Goal: Information Seeking & Learning: Learn about a topic

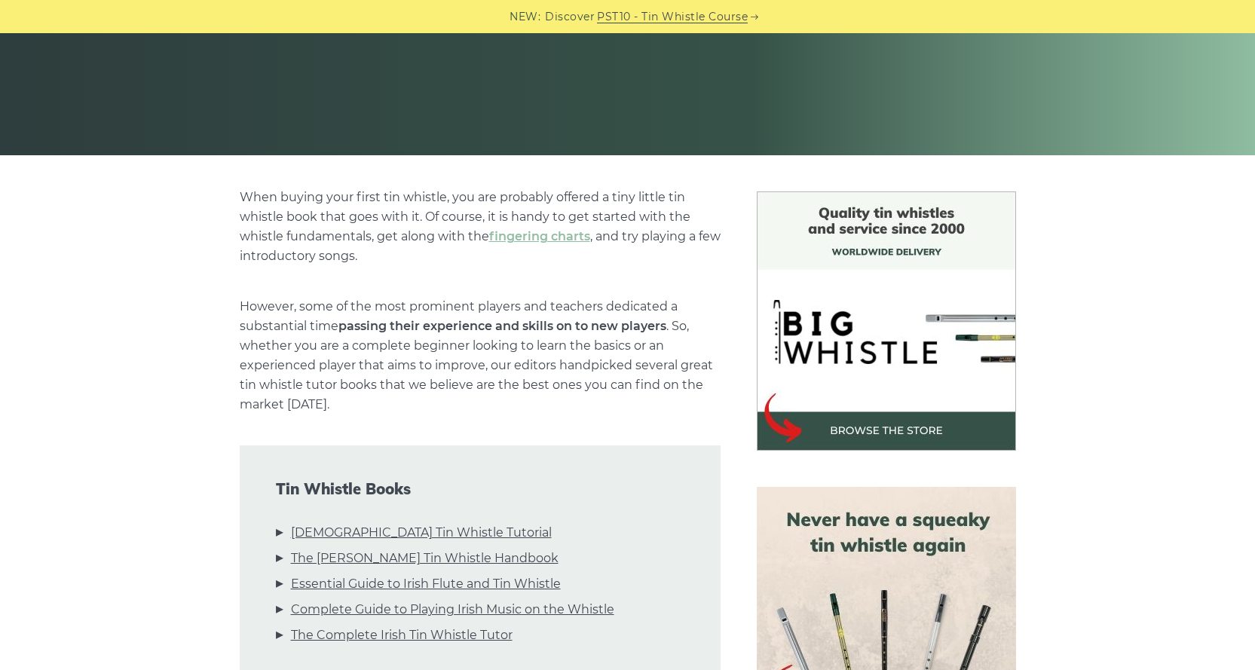
scroll to position [226, 0]
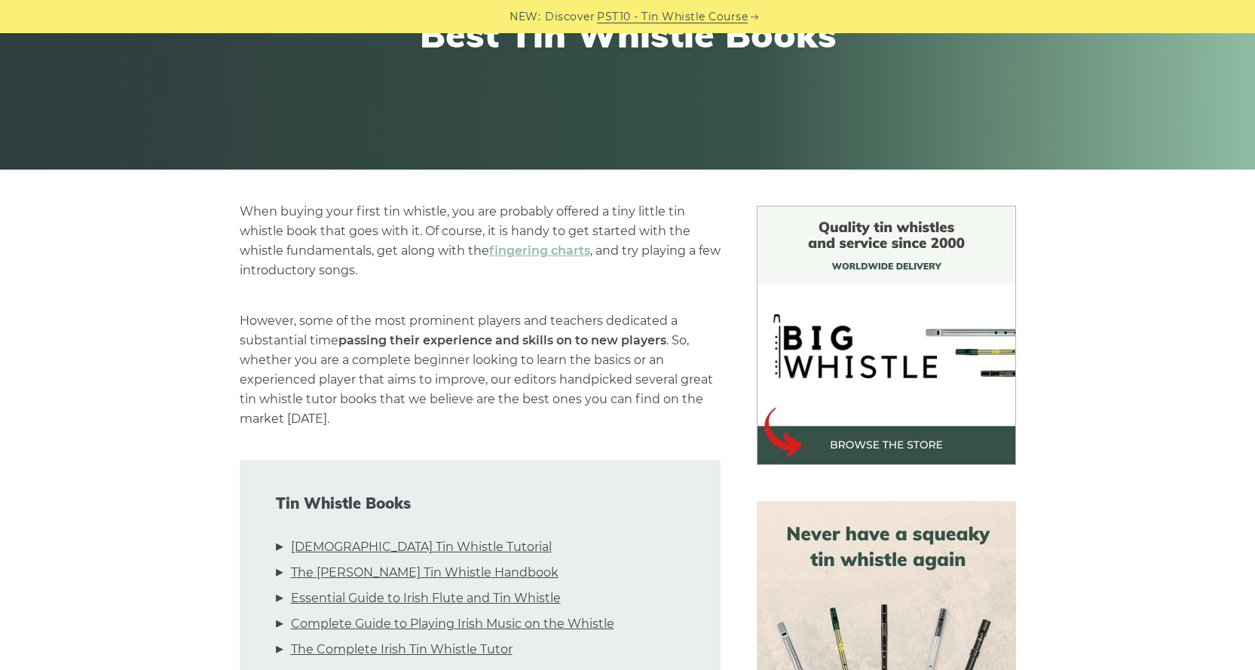
click at [872, 320] on img at bounding box center [886, 335] width 259 height 259
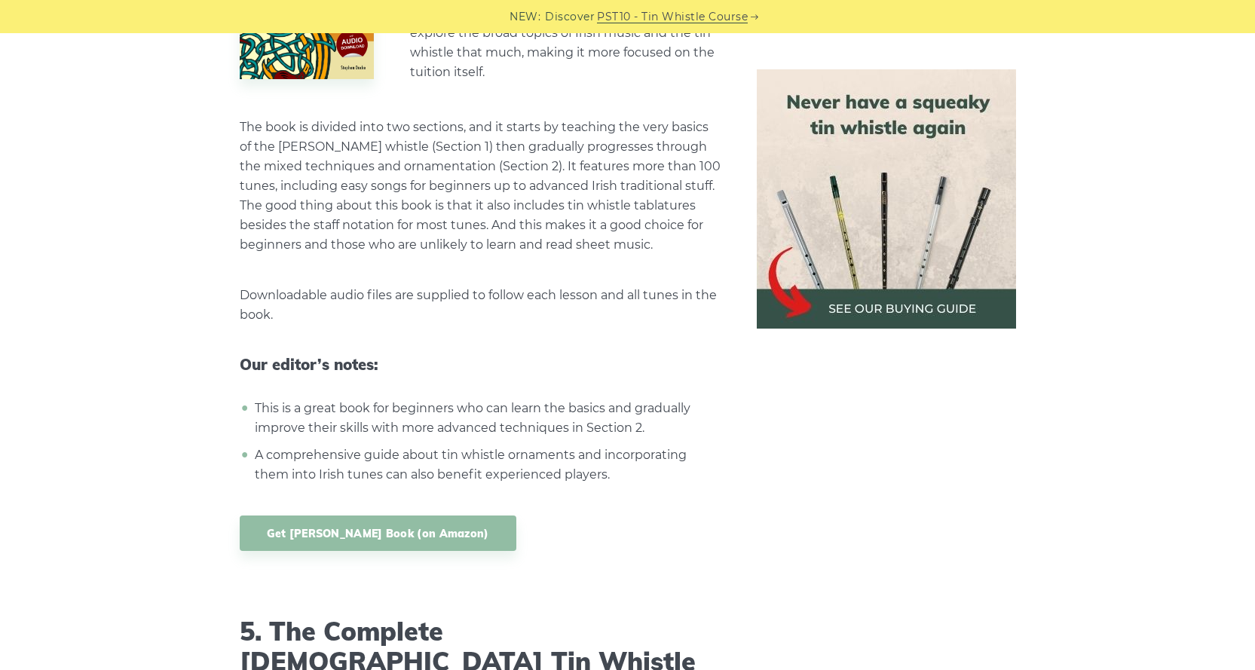
scroll to position [4825, 0]
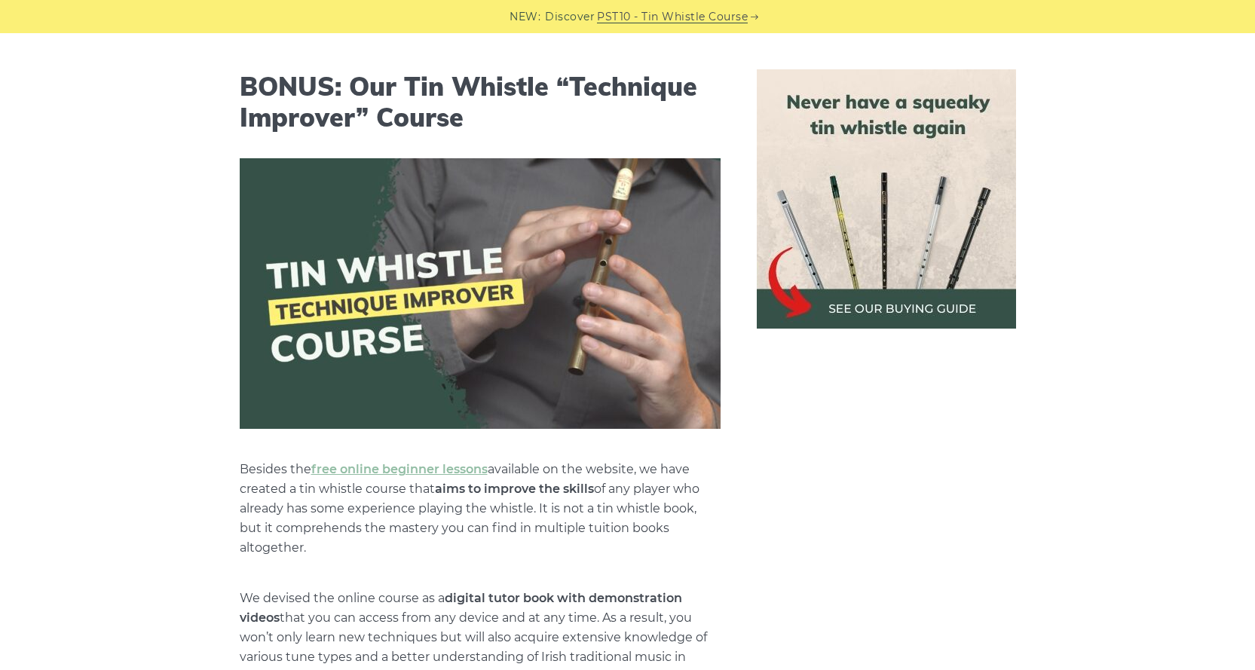
scroll to position [5653, 0]
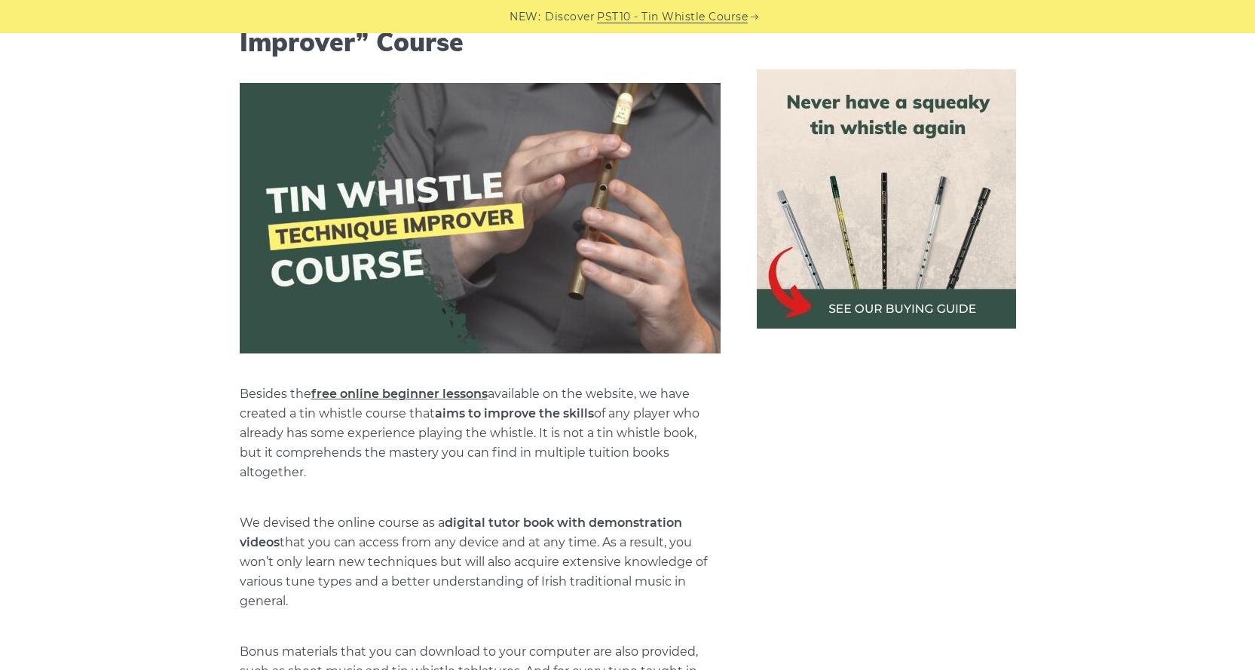
click at [406, 387] on link "free online beginner lessons" at bounding box center [399, 394] width 176 height 14
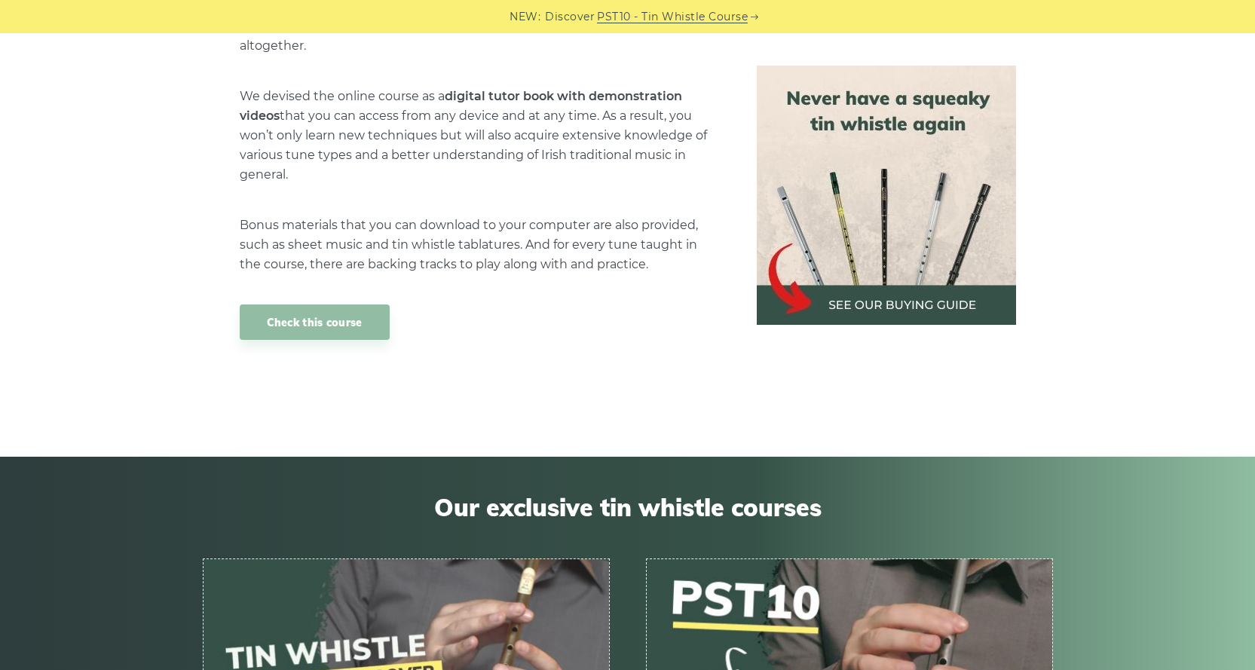
scroll to position [6491, 0]
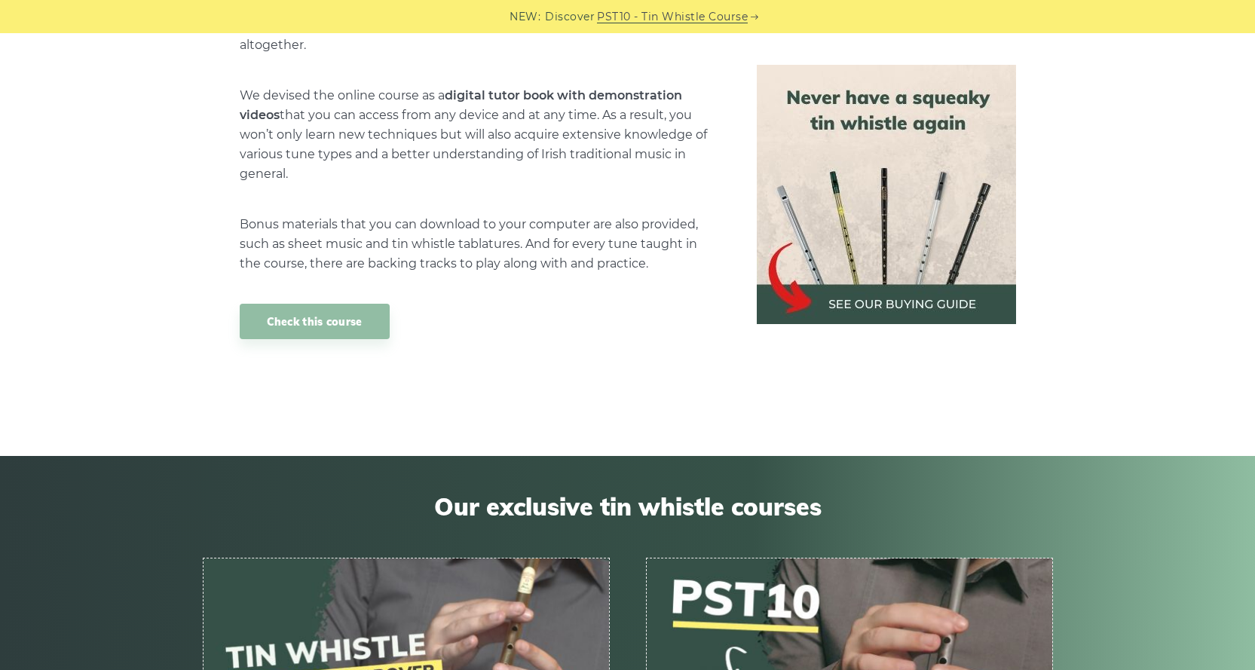
scroll to position [6377, 0]
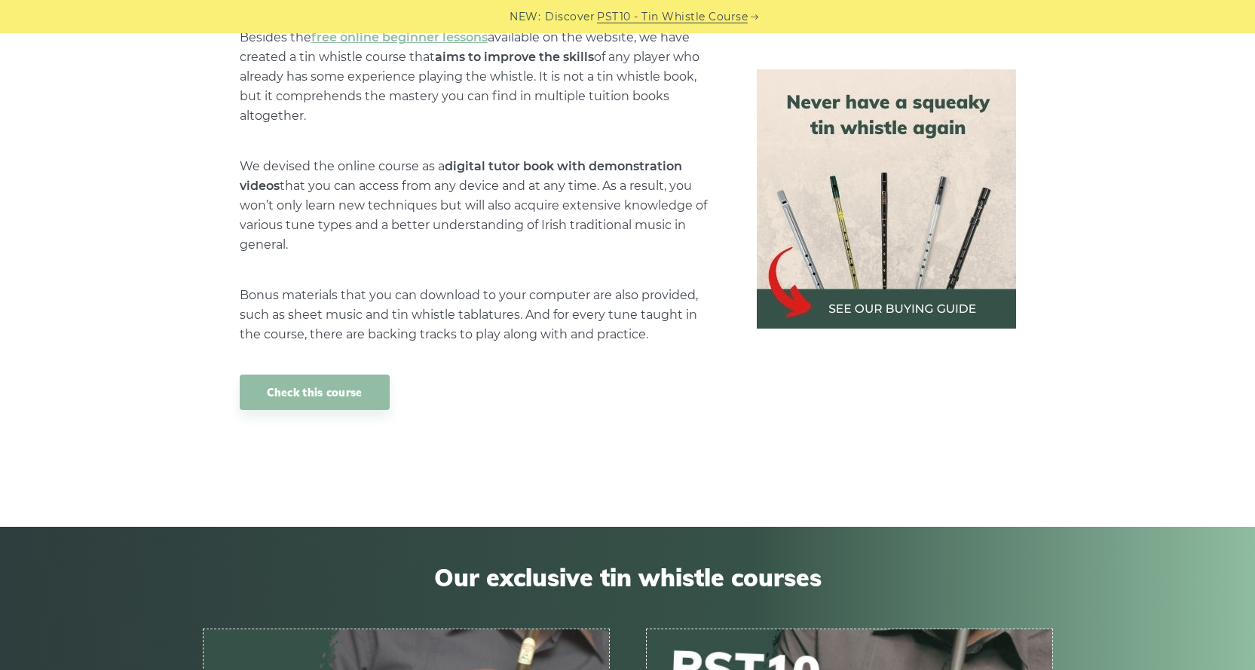
scroll to position [6613, 0]
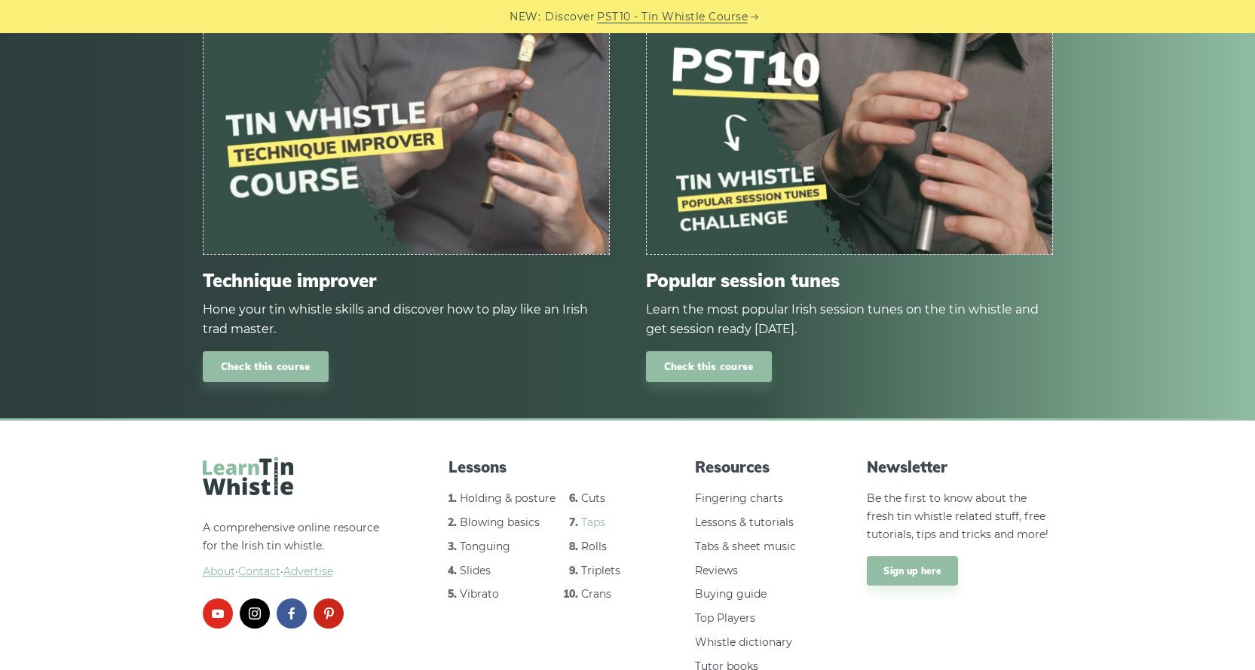
click at [584, 516] on link "Taps" at bounding box center [593, 523] width 24 height 14
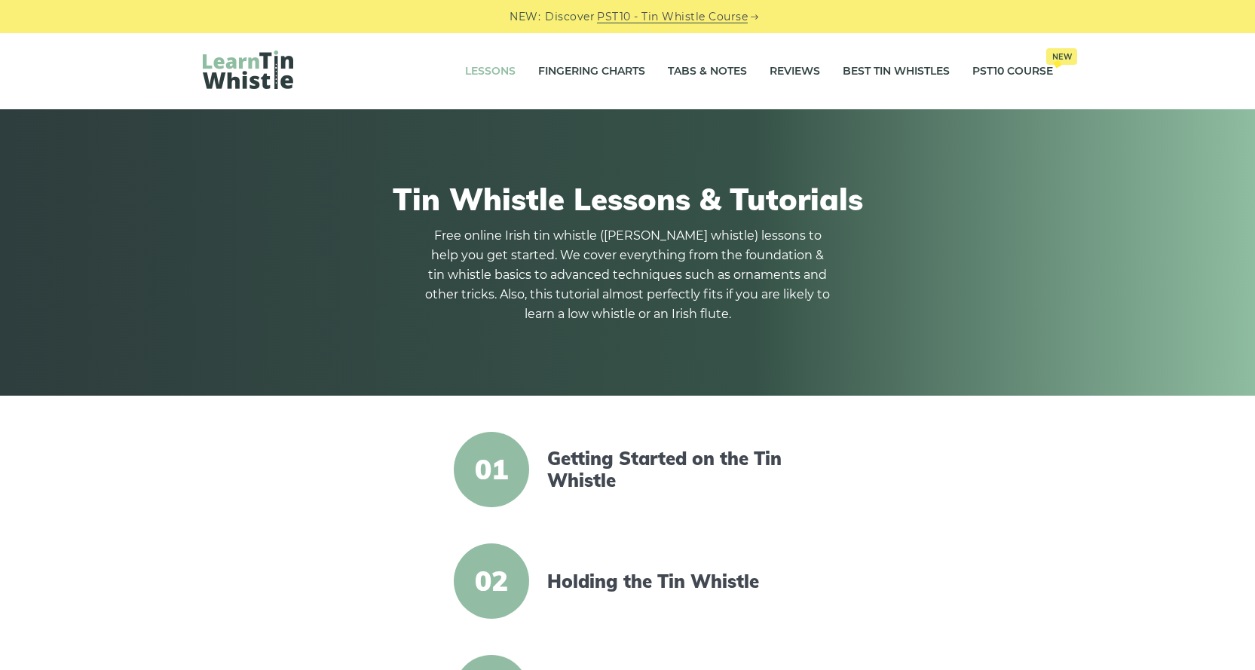
scroll to position [603, 0]
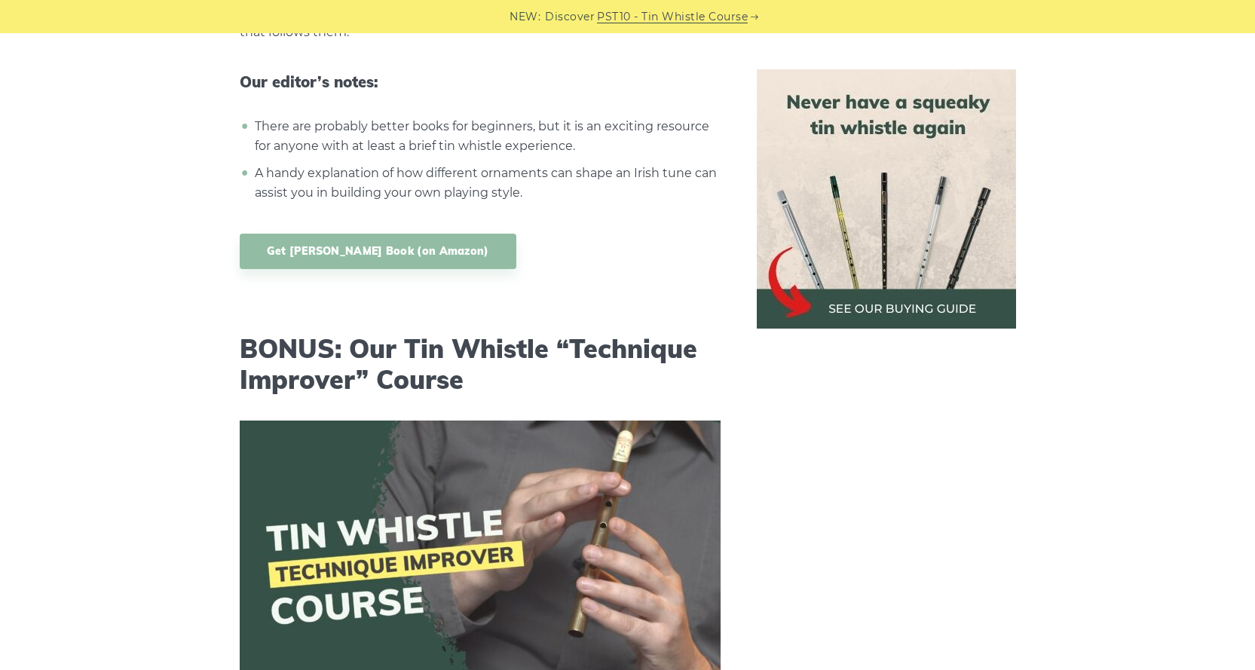
scroll to position [5405, 0]
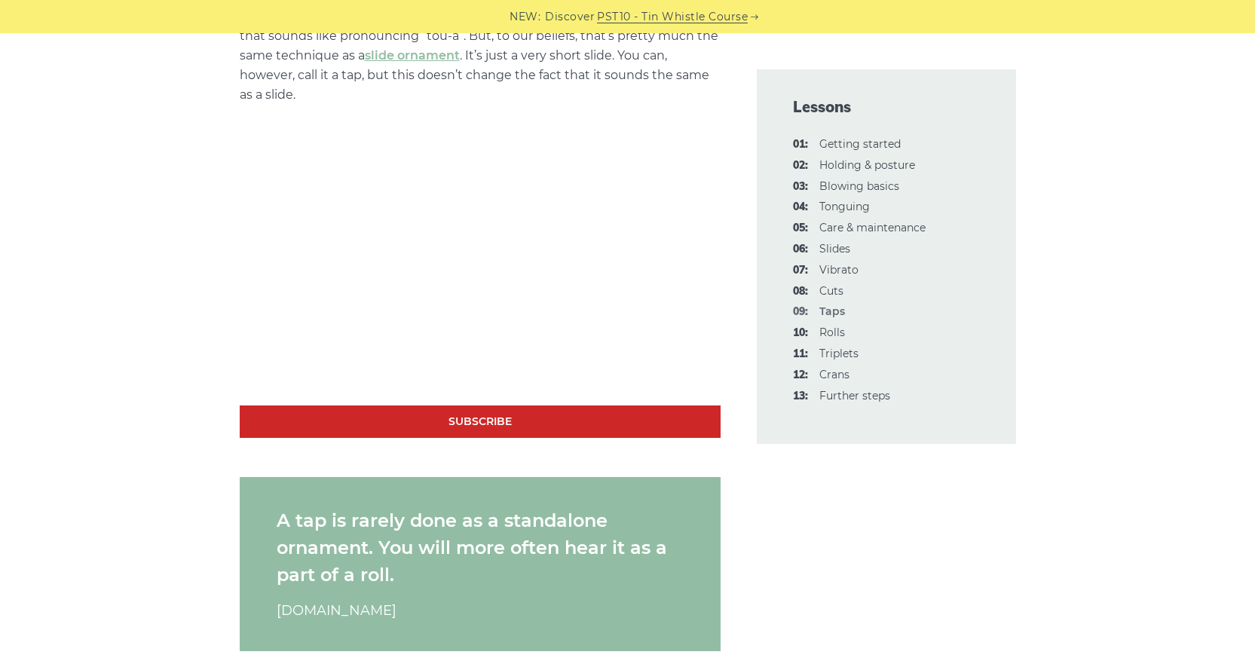
scroll to position [1055, 0]
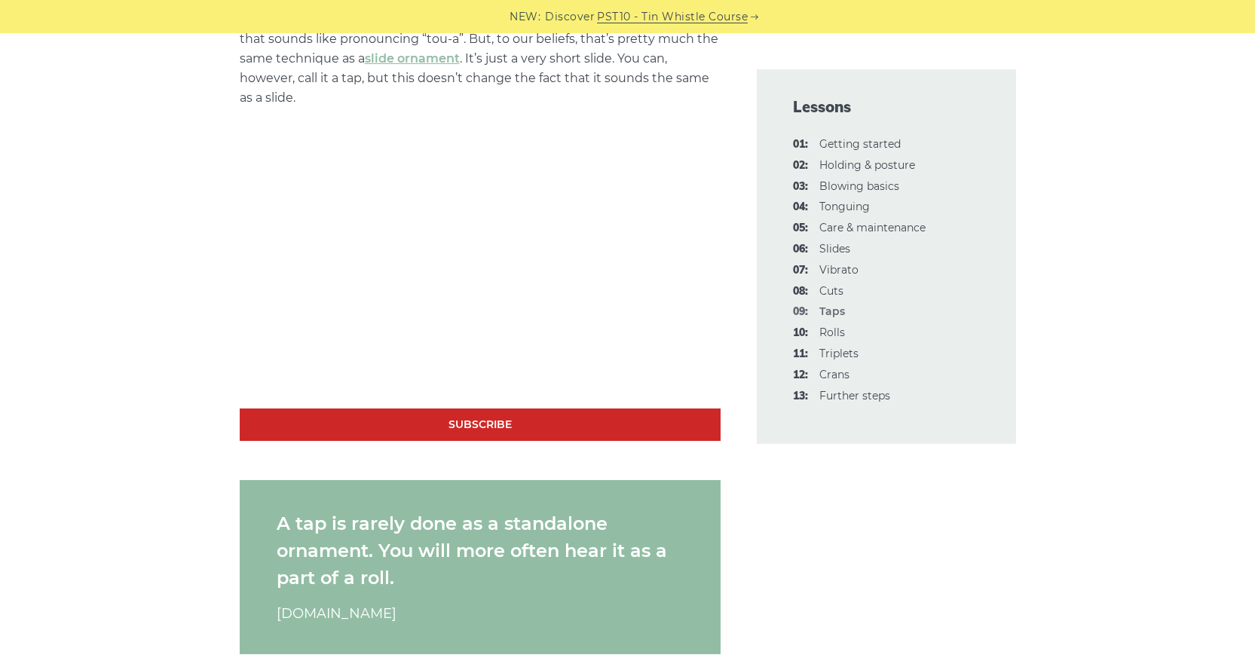
click at [816, 349] on li "11: Triplets" at bounding box center [886, 354] width 187 height 18
click at [831, 353] on link "11: Triplets" at bounding box center [839, 354] width 39 height 14
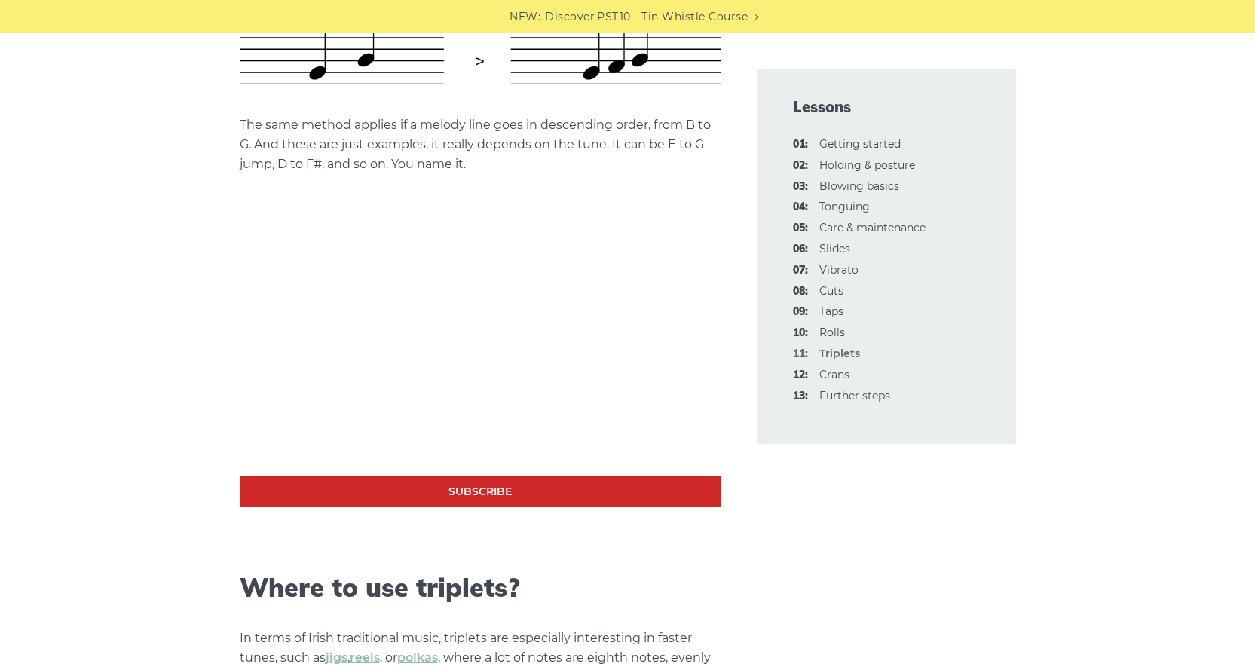
scroll to position [754, 0]
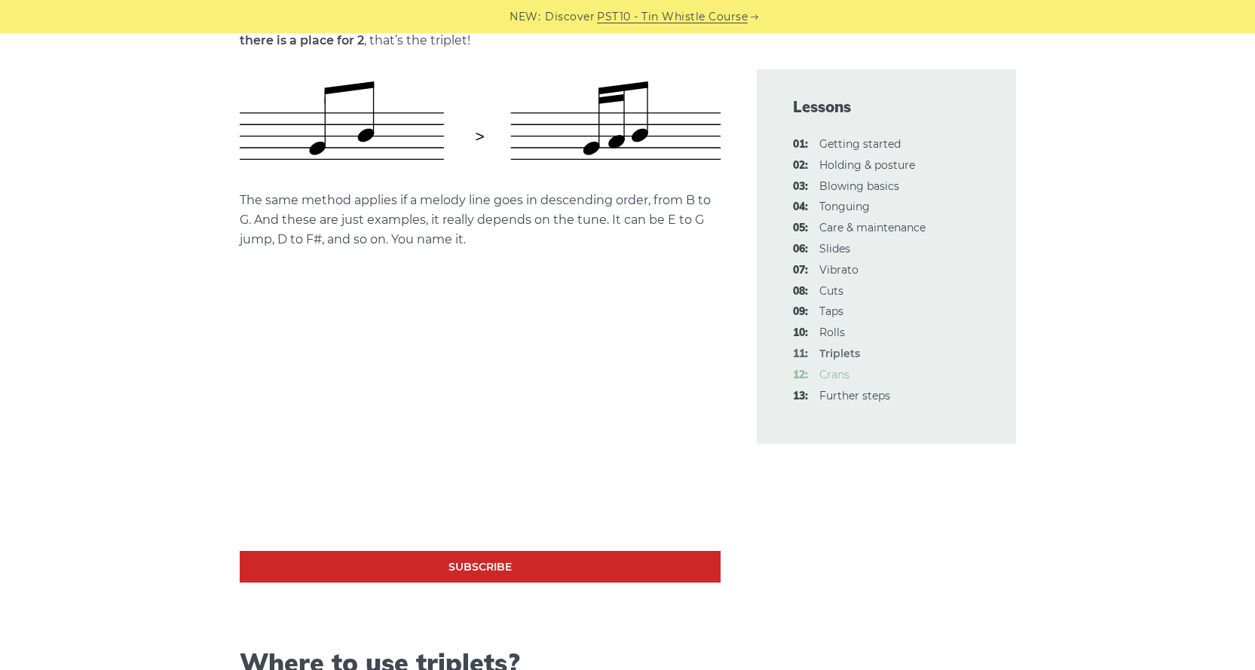
click at [831, 378] on link "12: Crans" at bounding box center [835, 375] width 30 height 14
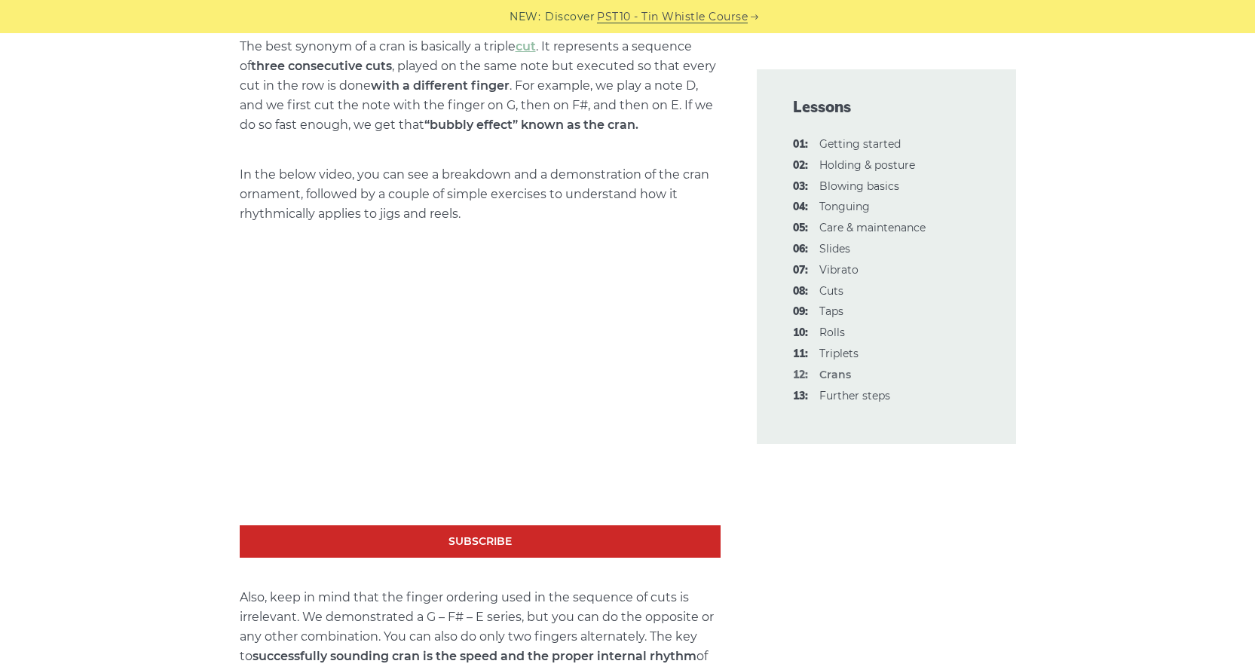
scroll to position [679, 0]
